Goal: Navigation & Orientation: Find specific page/section

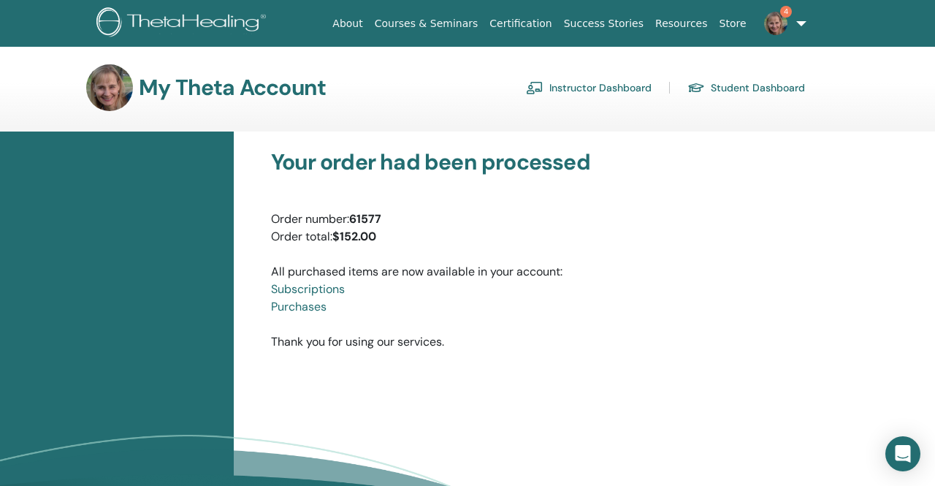
scroll to position [1796, 0]
click at [724, 91] on link "Student Dashboard" at bounding box center [747, 87] width 118 height 23
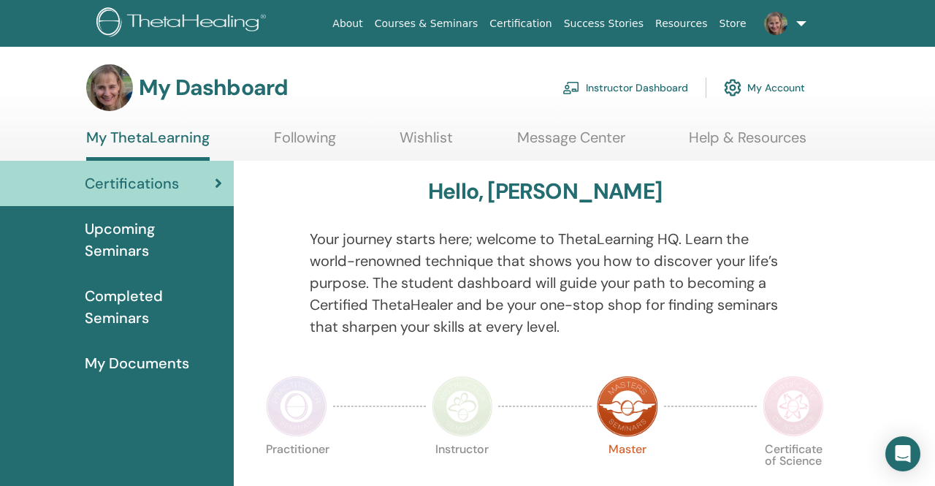
scroll to position [1796, 0]
click at [136, 254] on span "Upcoming Seminars" at bounding box center [153, 240] width 137 height 44
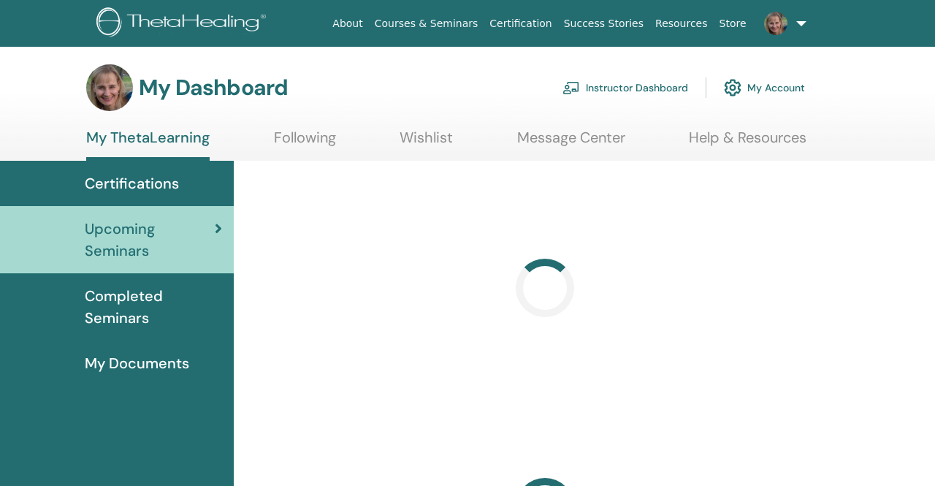
click at [136, 254] on span "Upcoming Seminars" at bounding box center [150, 240] width 130 height 44
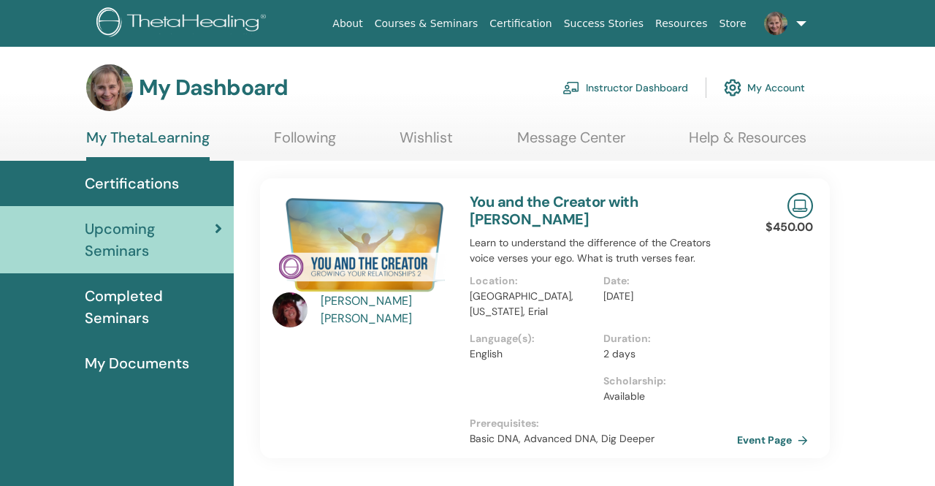
scroll to position [747, 0]
click at [123, 308] on span "Completed Seminars" at bounding box center [153, 307] width 137 height 44
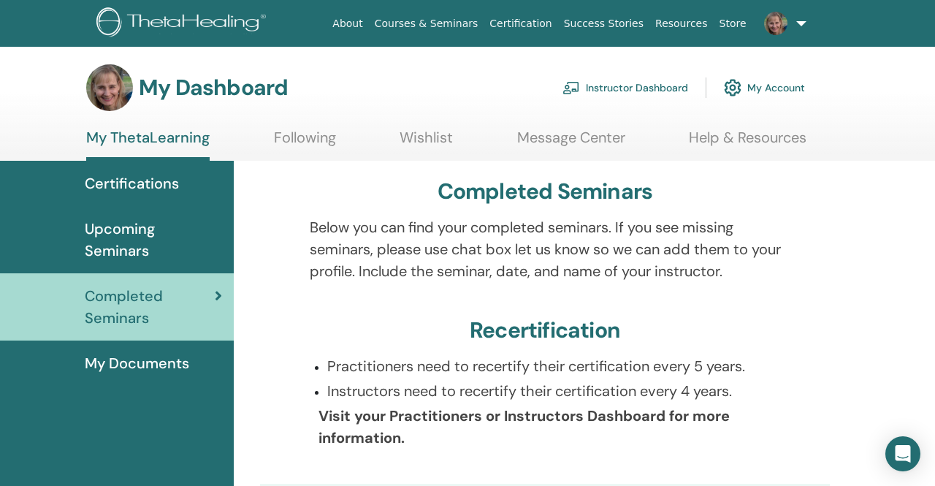
click at [158, 186] on span "Certifications" at bounding box center [132, 183] width 94 height 22
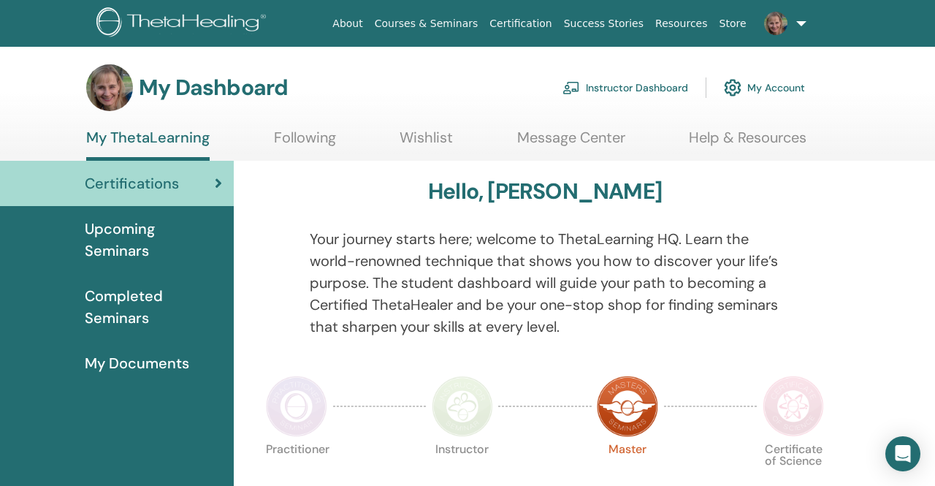
click at [99, 363] on span "My Documents" at bounding box center [137, 363] width 105 height 22
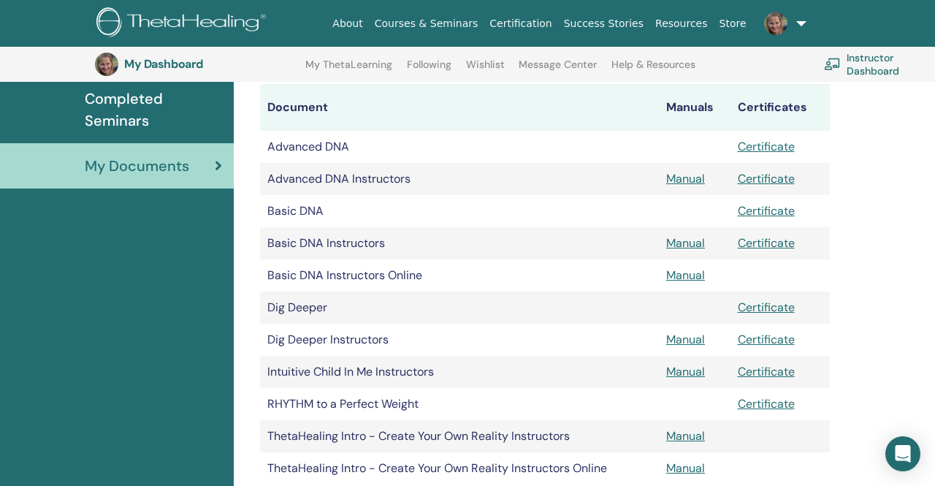
scroll to position [227, 0]
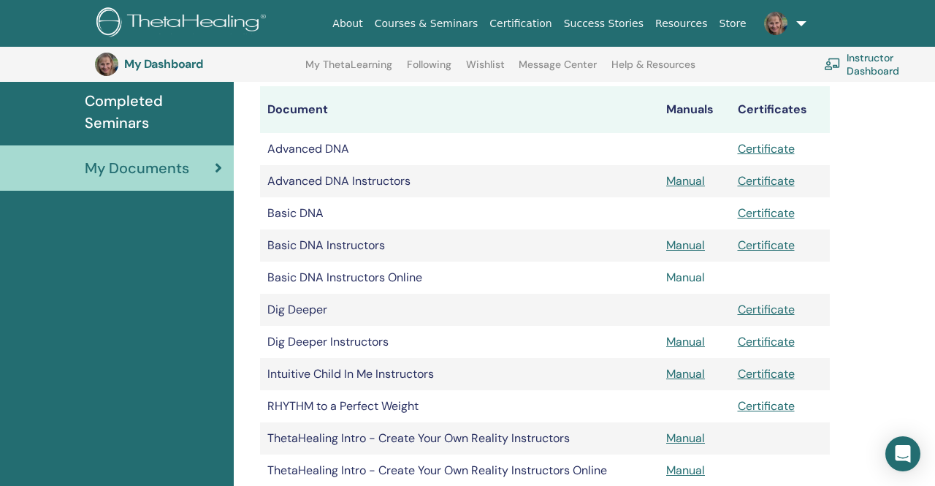
click at [690, 279] on link "Manual" at bounding box center [686, 277] width 39 height 15
